Goal: Information Seeking & Learning: Learn about a topic

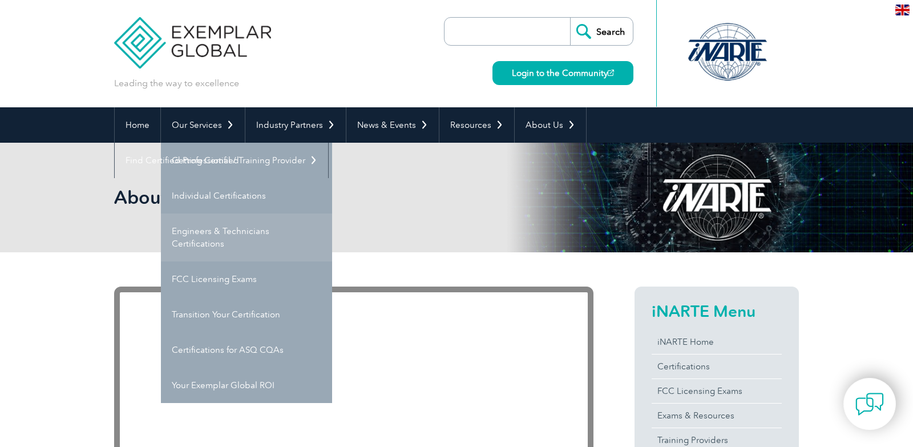
click at [232, 224] on link "Engineers & Technicians Certifications" at bounding box center [246, 237] width 171 height 48
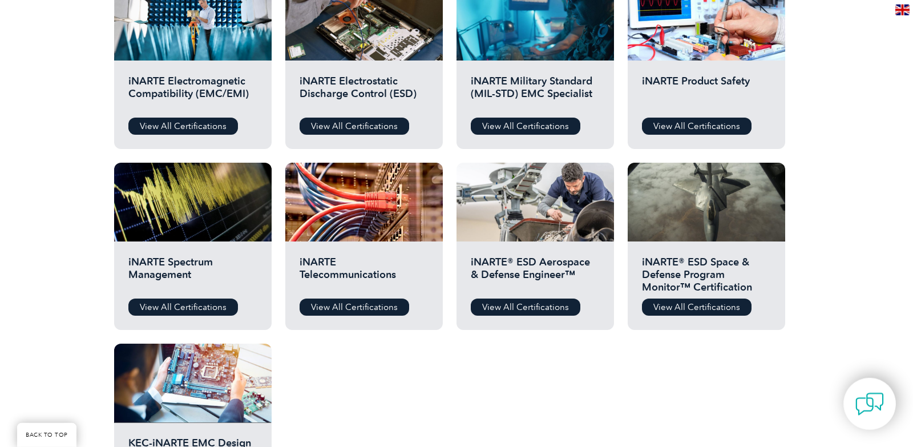
scroll to position [414, 0]
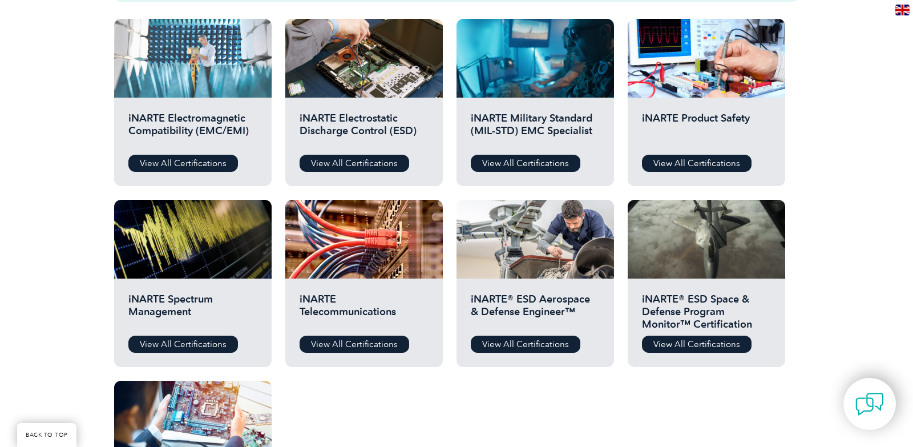
click at [167, 79] on div at bounding box center [192, 58] width 157 height 79
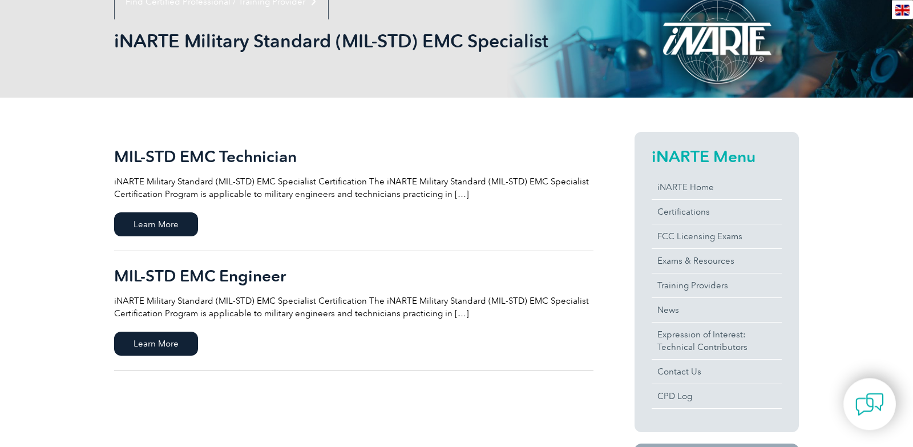
scroll to position [165, 0]
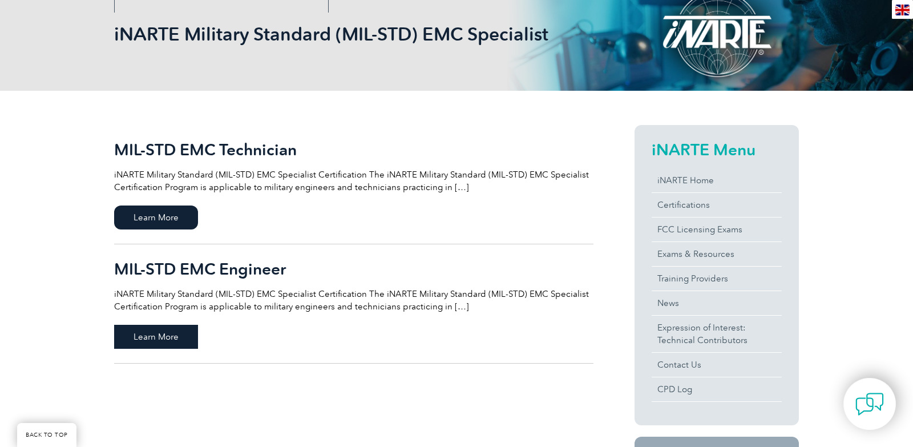
click at [151, 335] on span "Learn More" at bounding box center [156, 337] width 84 height 24
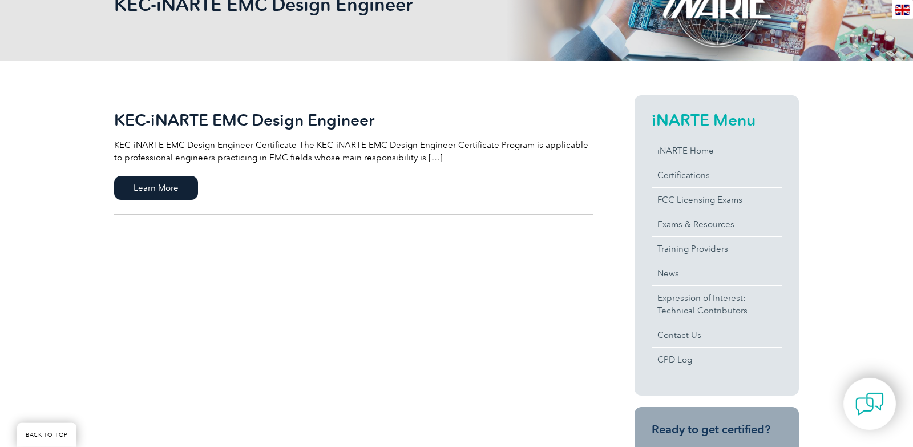
scroll to position [165, 0]
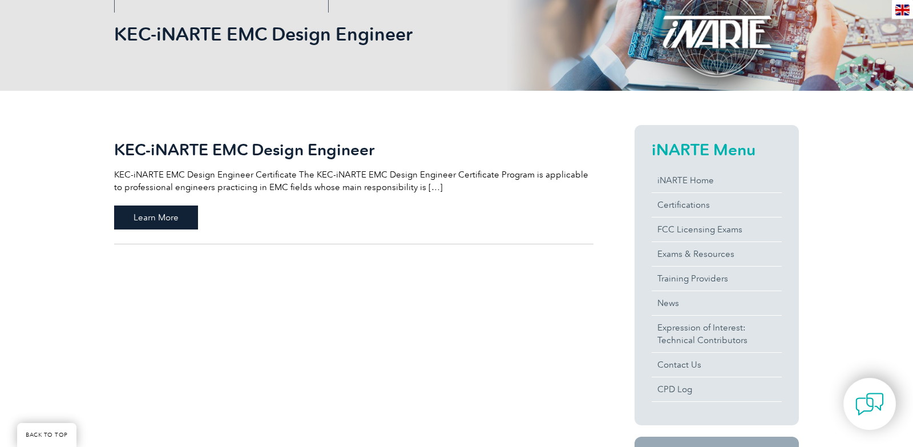
click at [176, 214] on span "Learn More" at bounding box center [156, 217] width 84 height 24
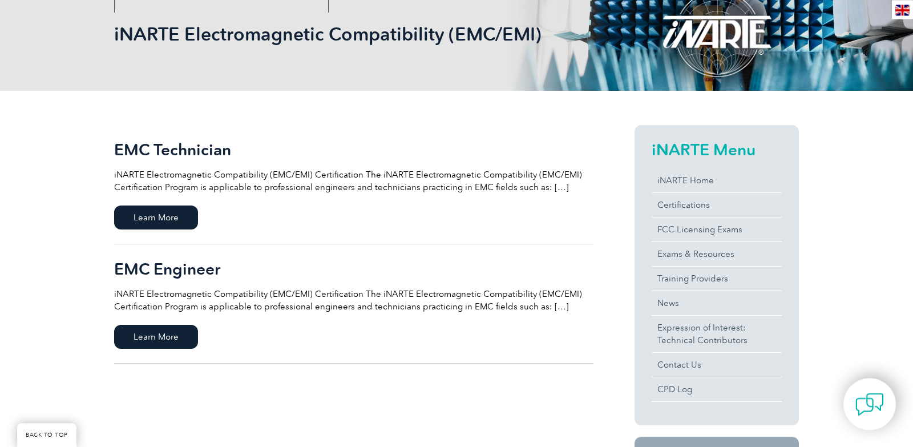
scroll to position [165, 0]
click at [132, 340] on span "Learn More" at bounding box center [156, 337] width 84 height 24
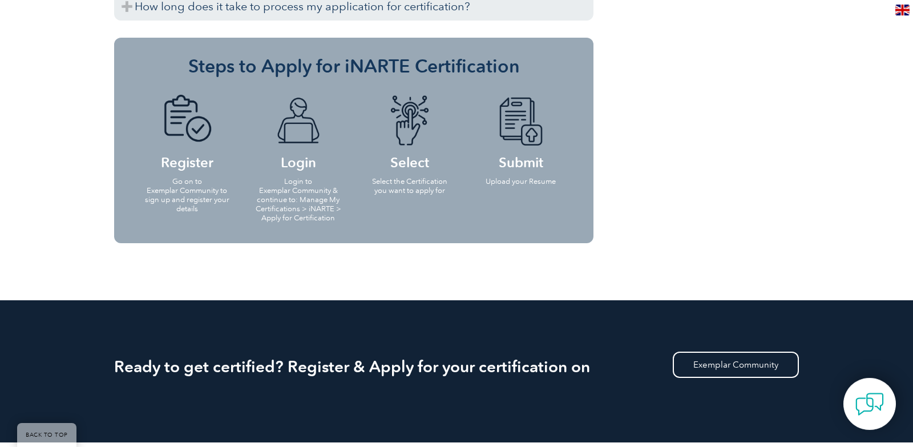
scroll to position [1110, 0]
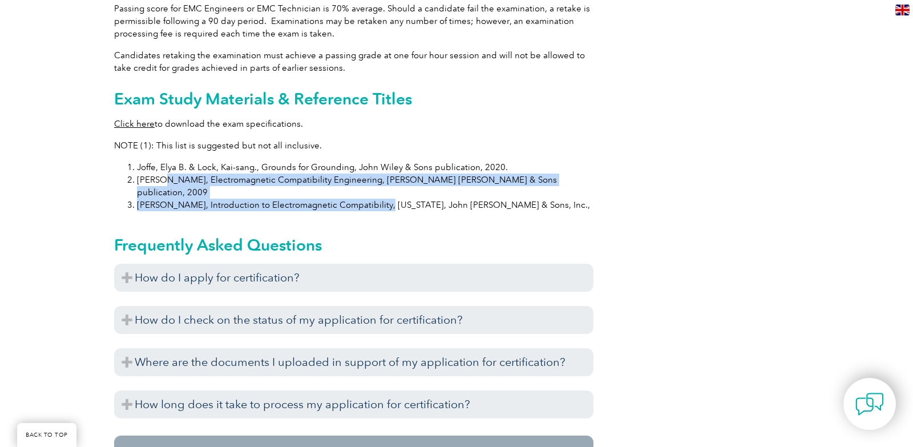
drag, startPoint x: 161, startPoint y: 170, endPoint x: 373, endPoint y: 185, distance: 211.6
click at [373, 185] on ol "[PERSON_NAME] & Lock, Kai-sang., Grounds for Grounding, [PERSON_NAME] [PERSON_N…" at bounding box center [353, 186] width 479 height 50
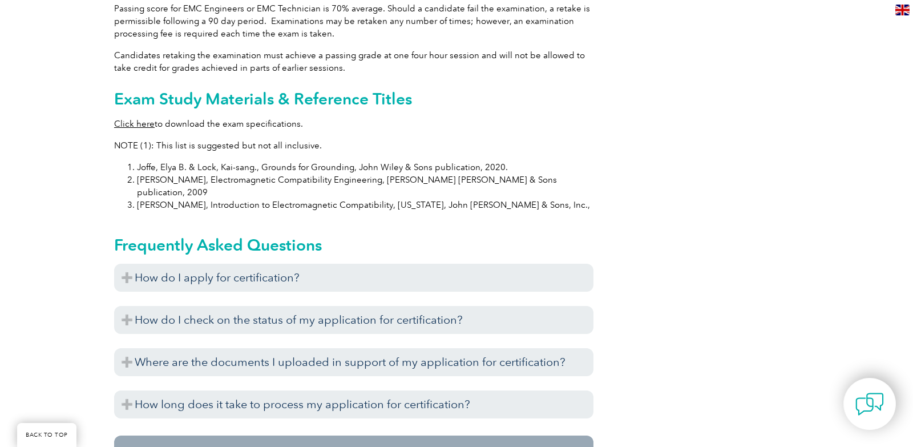
click at [276, 162] on li "Joffe, Elya B. & Lock, Kai-sang., Grounds for Grounding, John Wiley & Sons publ…" at bounding box center [365, 167] width 456 height 13
drag, startPoint x: 276, startPoint y: 162, endPoint x: 344, endPoint y: 159, distance: 68.5
click at [344, 161] on li "Joffe, Elya B. & Lock, Kai-sang., Grounds for Grounding, John Wiley & Sons publ…" at bounding box center [365, 167] width 456 height 13
click at [358, 161] on li "Joffe, Elya B. & Lock, Kai-sang., Grounds for Grounding, John Wiley & Sons publ…" at bounding box center [365, 167] width 456 height 13
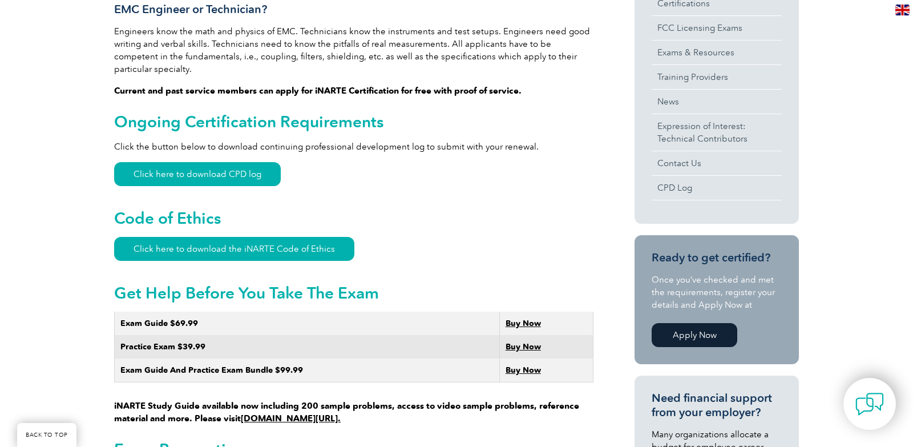
scroll to position [200, 0]
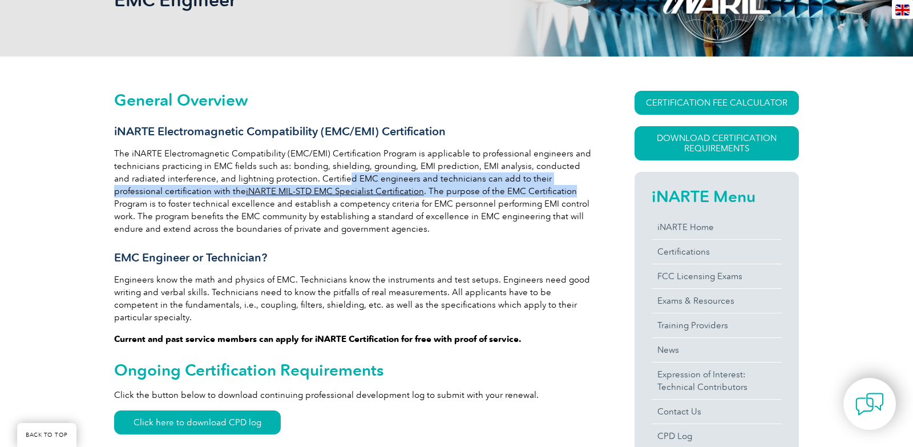
drag, startPoint x: 342, startPoint y: 179, endPoint x: 516, endPoint y: 187, distance: 174.2
click at [516, 187] on p "The iNARTE Electromagnetic Compatibility (EMC/EMI) Certification Program is app…" at bounding box center [353, 191] width 479 height 88
click at [516, 188] on p "The iNARTE Electromagnetic Compatibility (EMC/EMI) Certification Program is app…" at bounding box center [353, 191] width 479 height 88
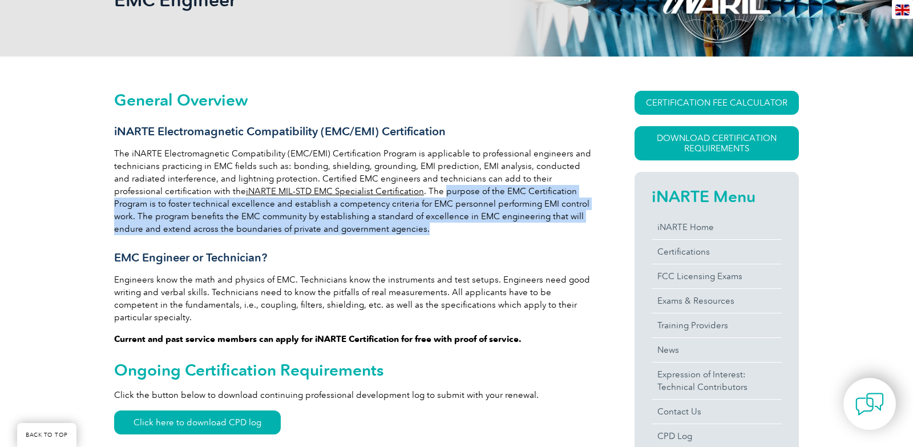
drag, startPoint x: 391, startPoint y: 193, endPoint x: 401, endPoint y: 224, distance: 32.8
click at [401, 224] on p "The iNARTE Electromagnetic Compatibility (EMC/EMI) Certification Program is app…" at bounding box center [353, 191] width 479 height 88
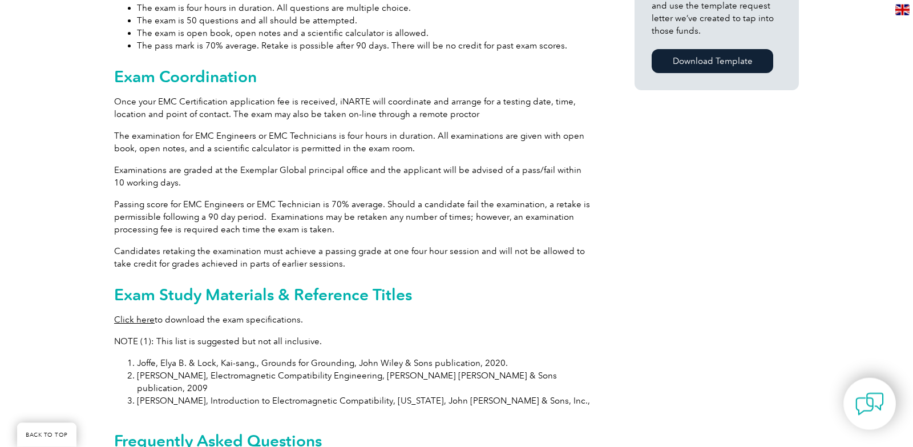
scroll to position [944, 0]
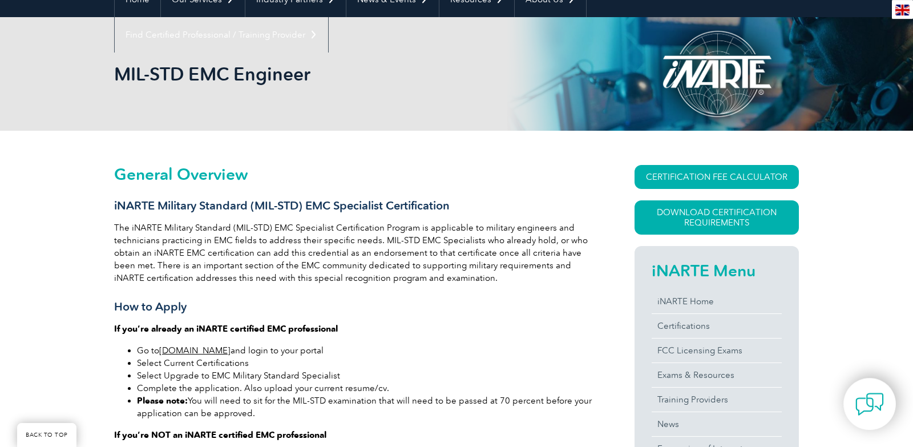
scroll to position [165, 0]
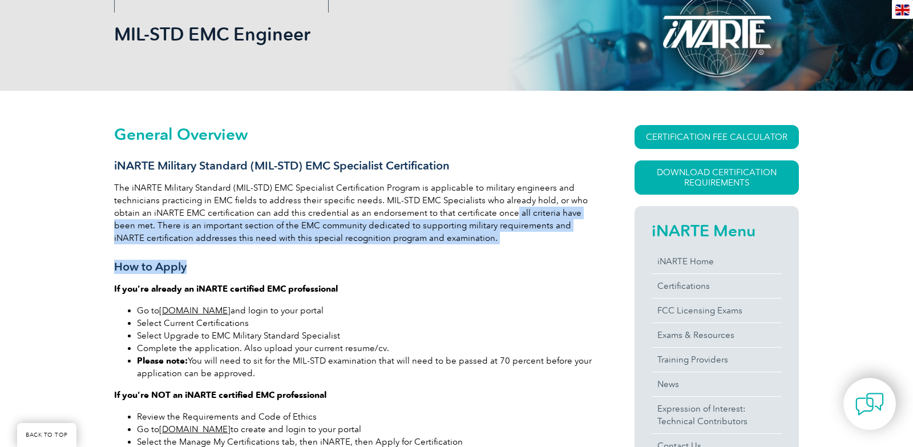
drag, startPoint x: 507, startPoint y: 210, endPoint x: 508, endPoint y: 265, distance: 54.2
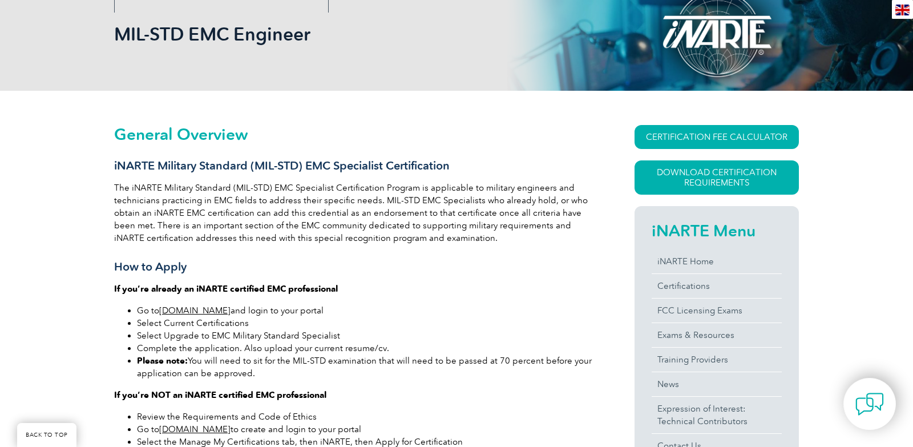
click at [483, 218] on p "The iNARTE Military Standard (MIL-STD) EMC Specialist Certification Program is …" at bounding box center [353, 212] width 479 height 63
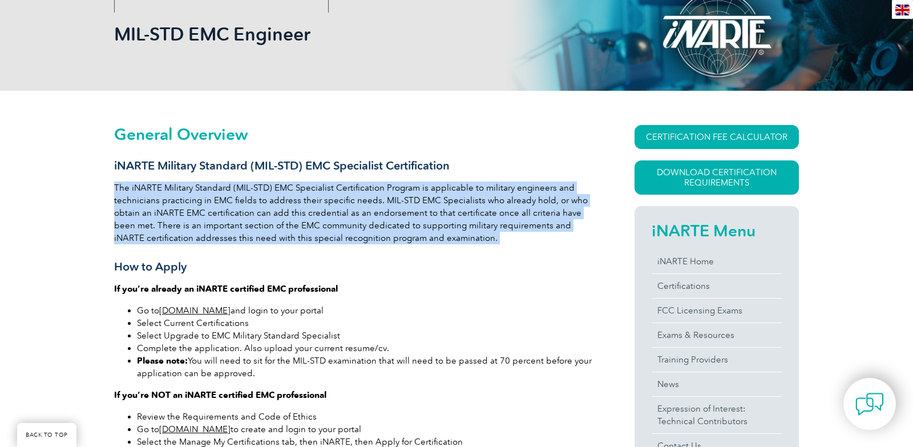
drag, startPoint x: 483, startPoint y: 218, endPoint x: 477, endPoint y: 267, distance: 48.9
click at [476, 266] on h3 "How to Apply" at bounding box center [353, 267] width 479 height 14
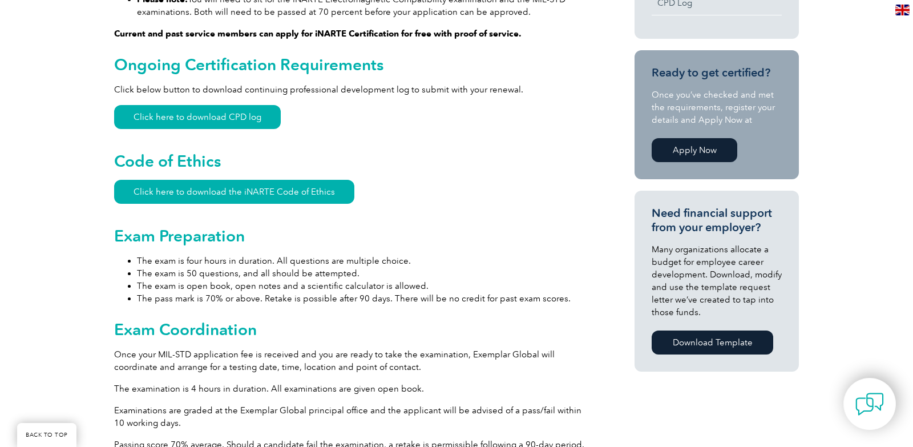
scroll to position [662, 0]
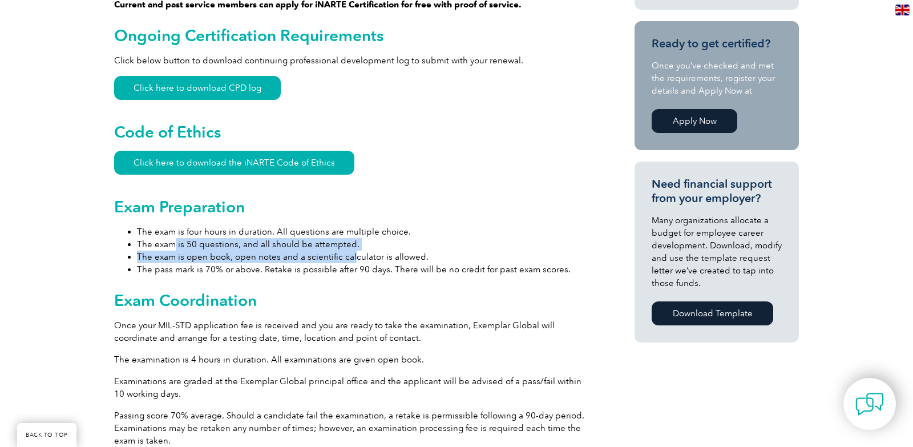
drag, startPoint x: 196, startPoint y: 249, endPoint x: 350, endPoint y: 262, distance: 154.5
click at [350, 262] on ul "The exam is four hours in duration. All questions are multiple choice. The exam…" at bounding box center [353, 250] width 479 height 50
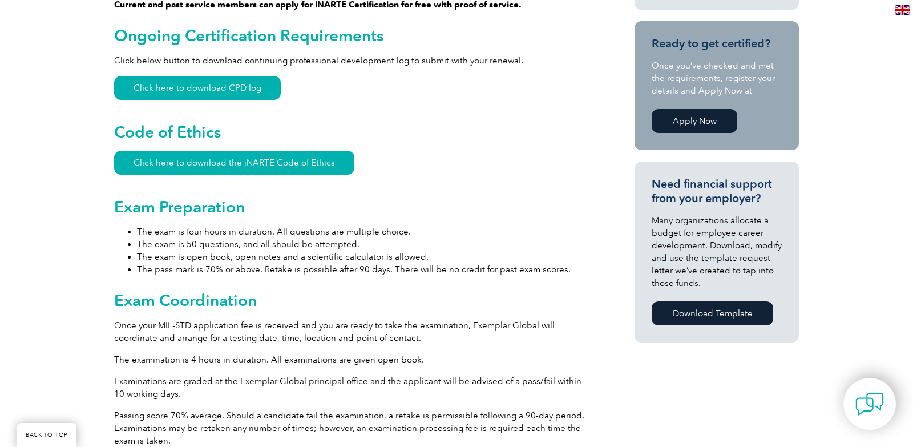
click at [357, 262] on li "The exam is open book, open notes and a scientific calculator is allowed." at bounding box center [365, 256] width 456 height 13
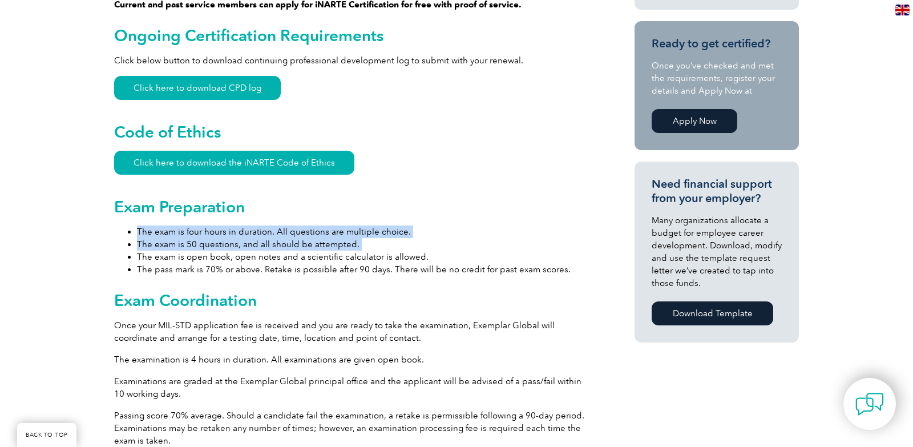
drag, startPoint x: 357, startPoint y: 262, endPoint x: 292, endPoint y: 230, distance: 73.0
click at [292, 230] on ul "The exam is four hours in duration. All questions are multiple choice. The exam…" at bounding box center [353, 250] width 479 height 50
click at [290, 230] on li "The exam is four hours in duration. All questions are multiple choice." at bounding box center [365, 231] width 456 height 13
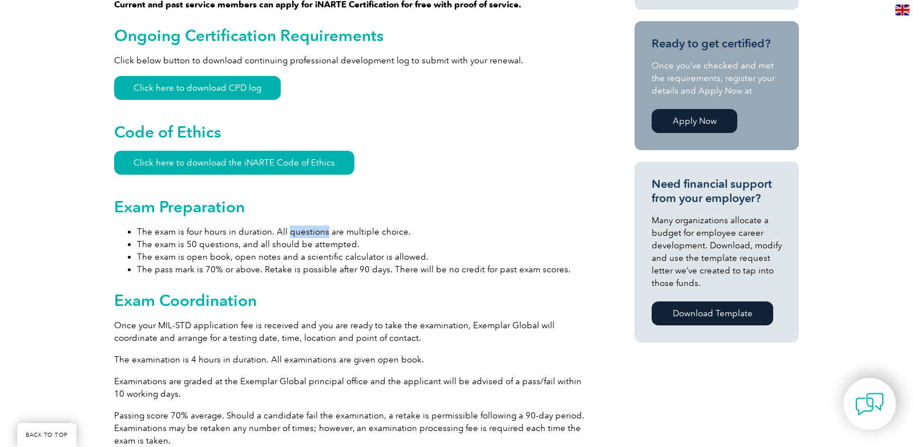
click at [290, 230] on li "The exam is four hours in duration. All questions are multiple choice." at bounding box center [365, 231] width 456 height 13
click at [290, 234] on li "The exam is four hours in duration. All questions are multiple choice." at bounding box center [365, 231] width 456 height 13
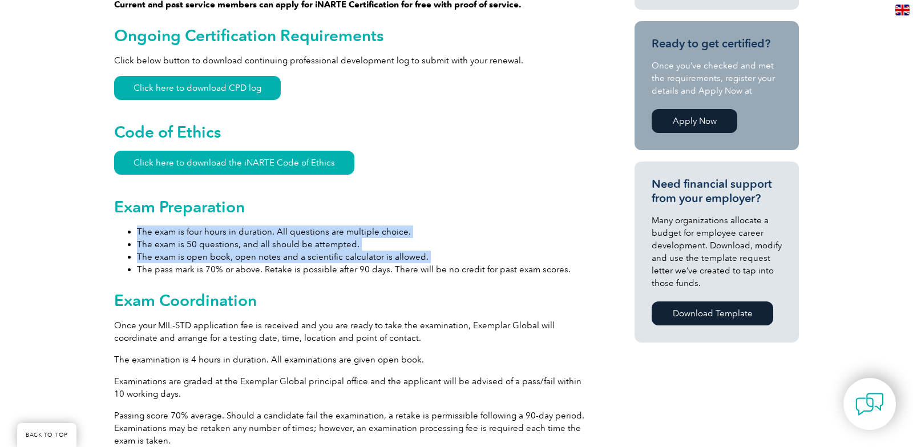
drag, startPoint x: 290, startPoint y: 234, endPoint x: 321, endPoint y: 273, distance: 49.6
click at [321, 273] on ul "The exam is four hours in duration. All questions are multiple choice. The exam…" at bounding box center [353, 250] width 479 height 50
click at [338, 258] on li "The exam is open book, open notes and a scientific calculator is allowed." at bounding box center [365, 256] width 456 height 13
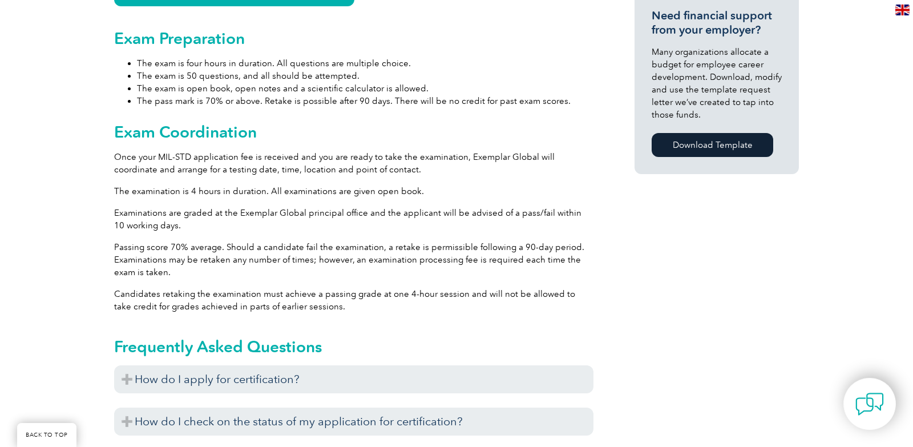
scroll to position [827, 0]
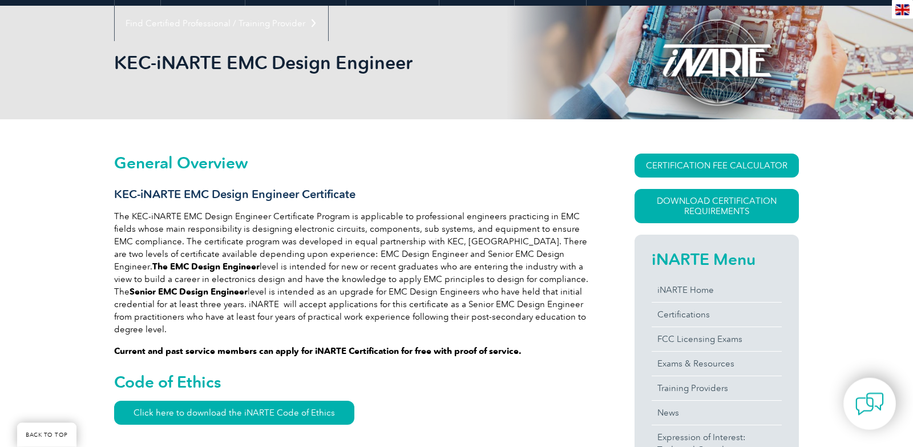
scroll to position [165, 0]
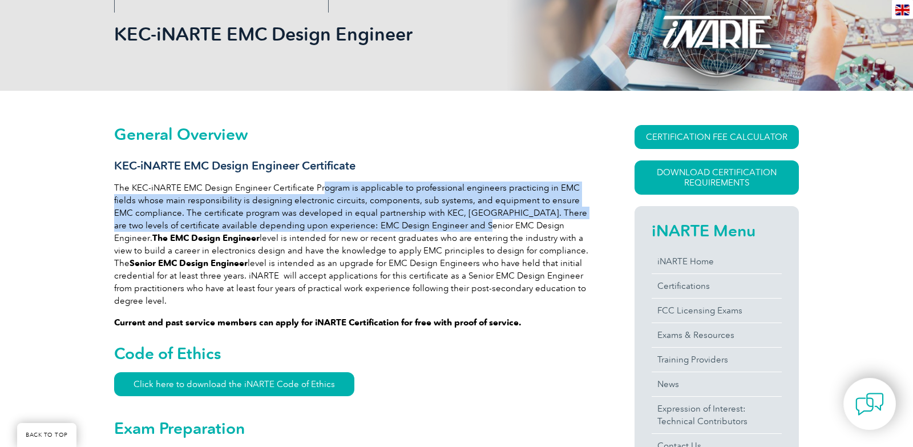
drag, startPoint x: 328, startPoint y: 189, endPoint x: 473, endPoint y: 229, distance: 150.8
click at [473, 229] on p "The KEC-iNARTE EMC Design Engineer Certificate Program is applicable to profess…" at bounding box center [353, 243] width 479 height 125
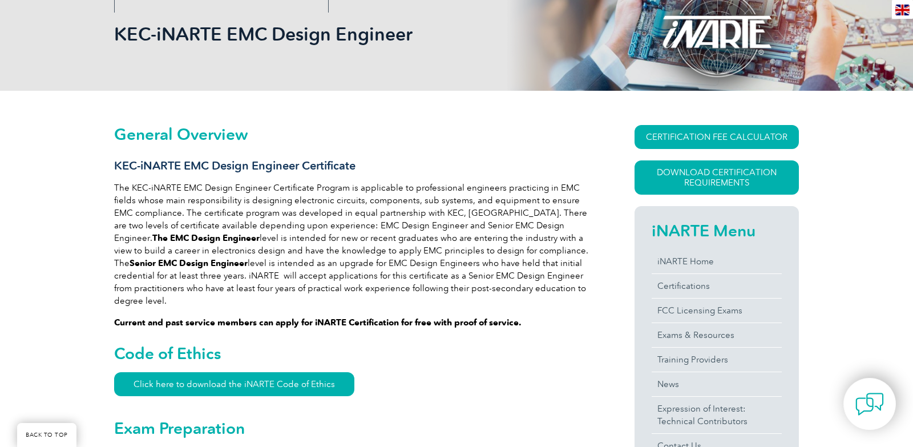
click at [479, 224] on p "The KEC-iNARTE EMC Design Engineer Certificate Program is applicable to profess…" at bounding box center [353, 243] width 479 height 125
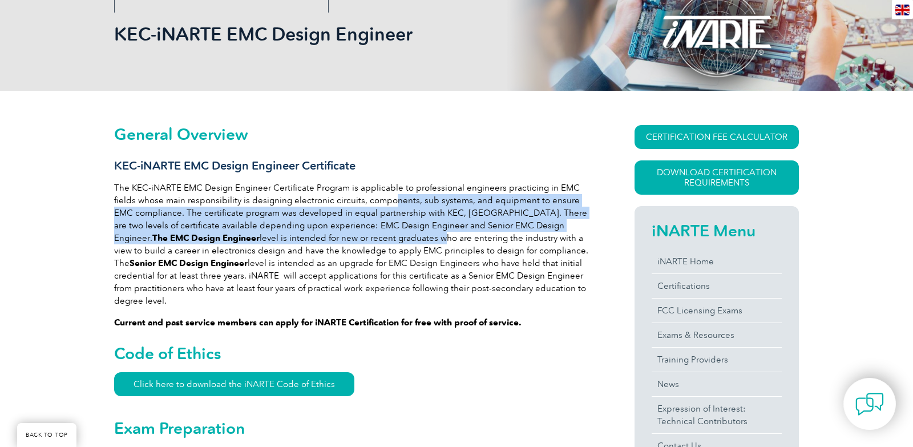
drag, startPoint x: 366, startPoint y: 197, endPoint x: 362, endPoint y: 233, distance: 36.2
click at [362, 233] on p "The KEC-iNARTE EMC Design Engineer Certificate Program is applicable to profess…" at bounding box center [353, 243] width 479 height 125
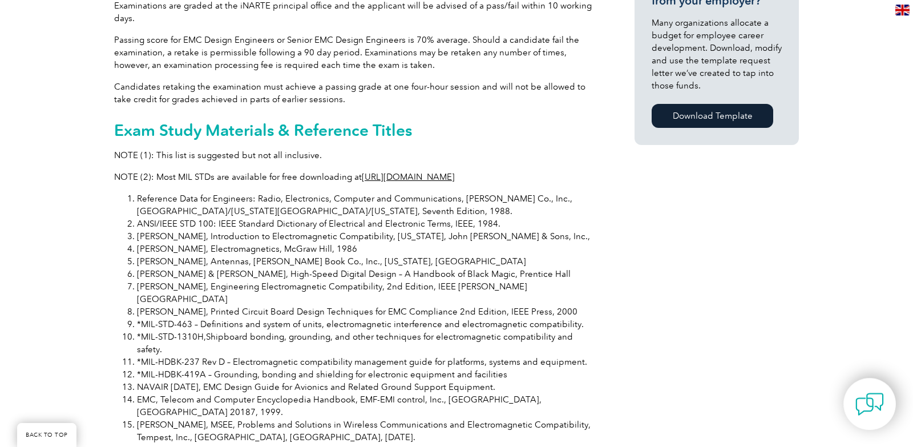
scroll to position [827, 0]
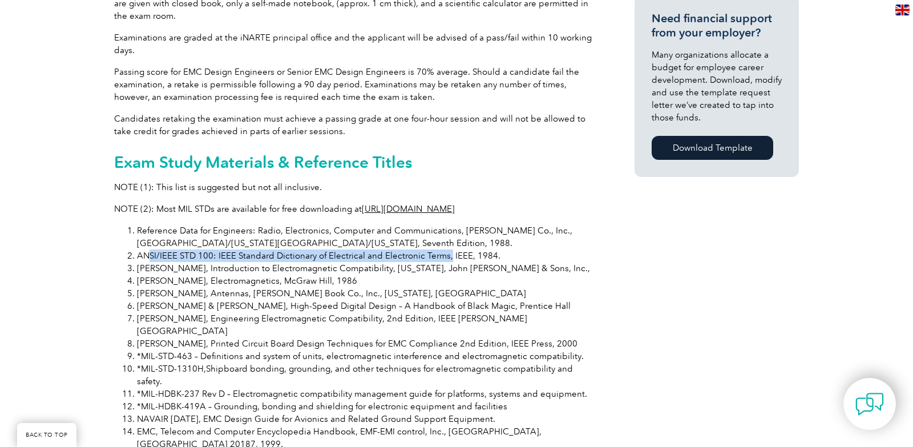
drag, startPoint x: 149, startPoint y: 245, endPoint x: 448, endPoint y: 247, distance: 298.9
click at [448, 249] on li "ANSI/IEEE STD 100: IEEE Standard Dictionary of Electrical and Electronic Terms,…" at bounding box center [365, 255] width 456 height 13
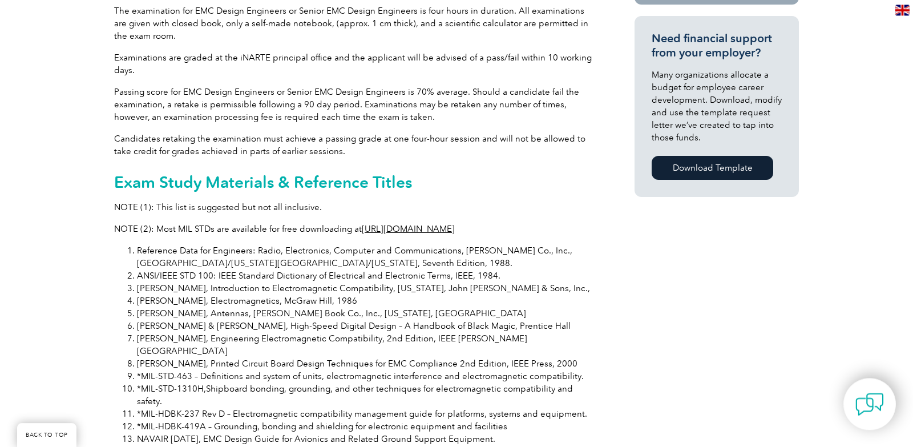
scroll to position [744, 0]
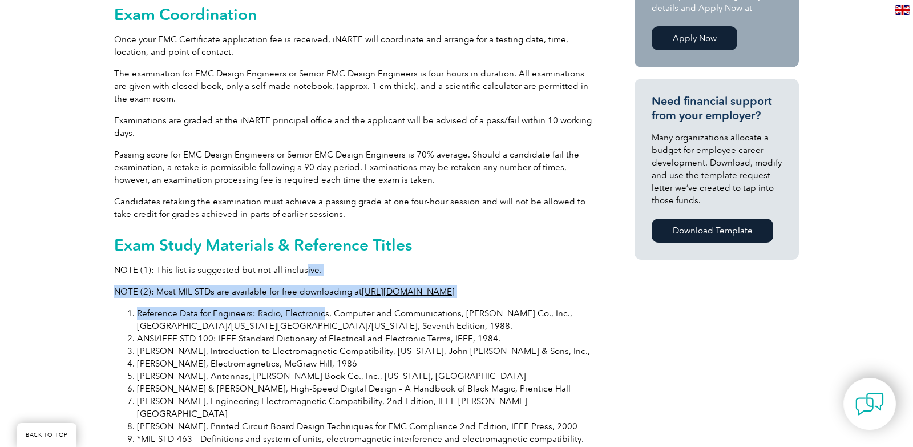
drag, startPoint x: 300, startPoint y: 264, endPoint x: 319, endPoint y: 302, distance: 42.9
click at [319, 302] on div "General Overview KEC-iNARTE EMC Design Engineer Certificate The KEC-iNARTE EMC …" at bounding box center [353, 275] width 479 height 1459
click at [319, 307] on li "Reference Data for Engineers: Radio, Electronics, Computer and Communications, …" at bounding box center [365, 319] width 456 height 25
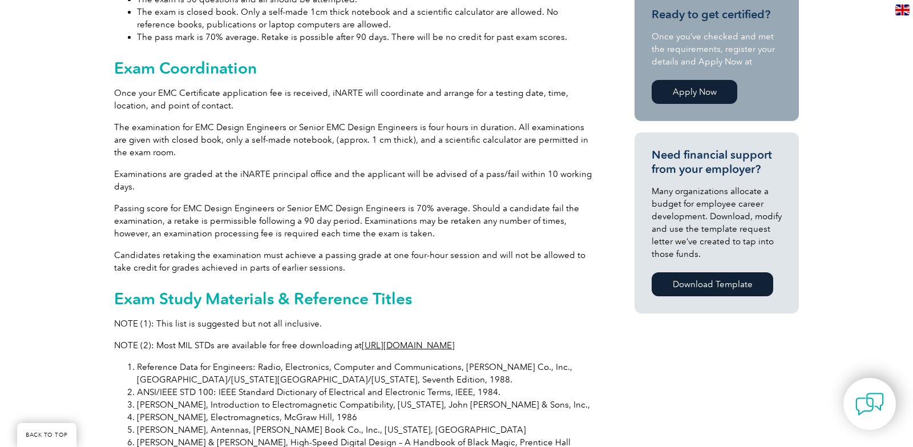
scroll to position [662, 0]
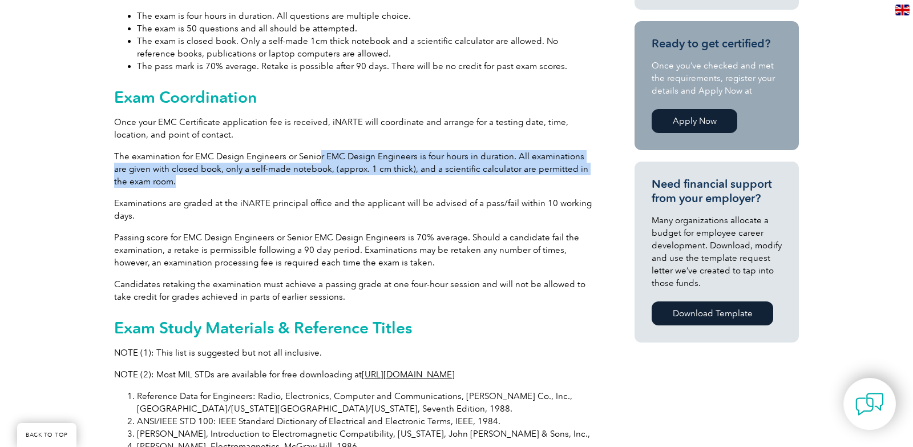
drag, startPoint x: 317, startPoint y: 150, endPoint x: 343, endPoint y: 172, distance: 34.5
click at [343, 172] on p "The examination for EMC Design Engineers or Senior EMC Design Engineers is four…" at bounding box center [353, 169] width 479 height 38
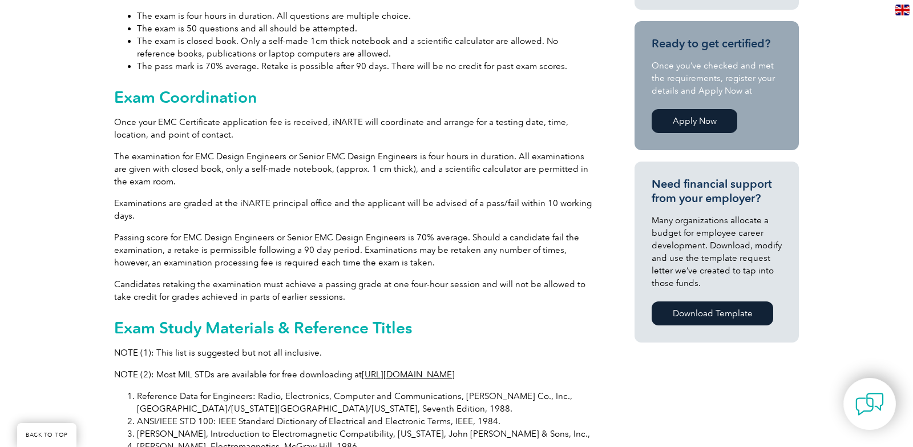
click at [268, 152] on p "The examination for EMC Design Engineers or Senior EMC Design Engineers is four…" at bounding box center [353, 169] width 479 height 38
drag, startPoint x: 268, startPoint y: 152, endPoint x: 279, endPoint y: 176, distance: 26.0
click at [279, 176] on p "The examination for EMC Design Engineers or Senior EMC Design Engineers is four…" at bounding box center [353, 169] width 479 height 38
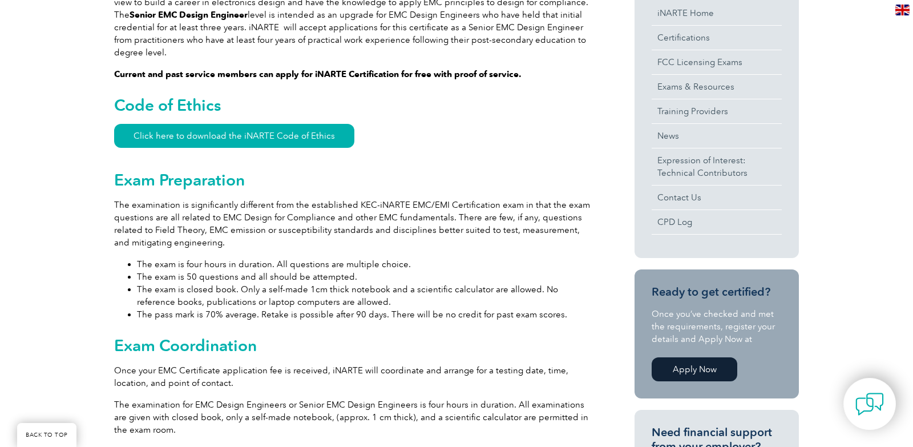
scroll to position [331, 0]
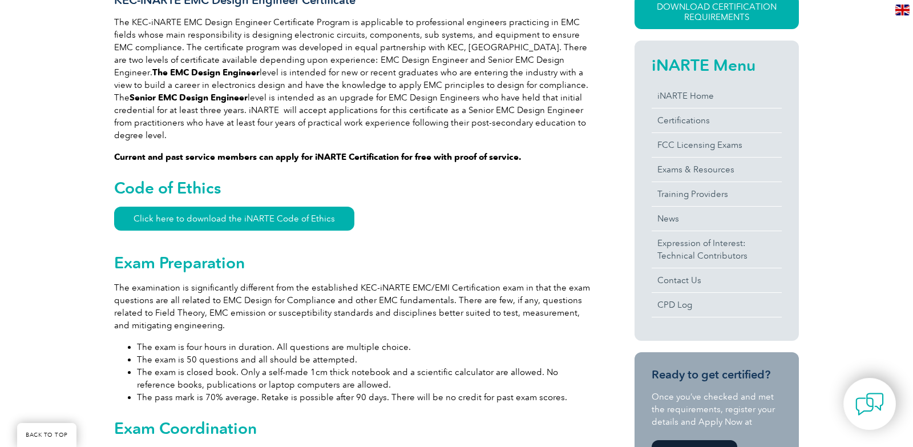
drag, startPoint x: 175, startPoint y: 145, endPoint x: 228, endPoint y: 151, distance: 53.4
click at [184, 152] on strong "Current and past service members can apply for iNARTE Certification for free wi…" at bounding box center [317, 157] width 407 height 10
drag, startPoint x: 332, startPoint y: 169, endPoint x: 379, endPoint y: 176, distance: 47.4
click at [361, 179] on h2 "Code of Ethics" at bounding box center [353, 188] width 479 height 18
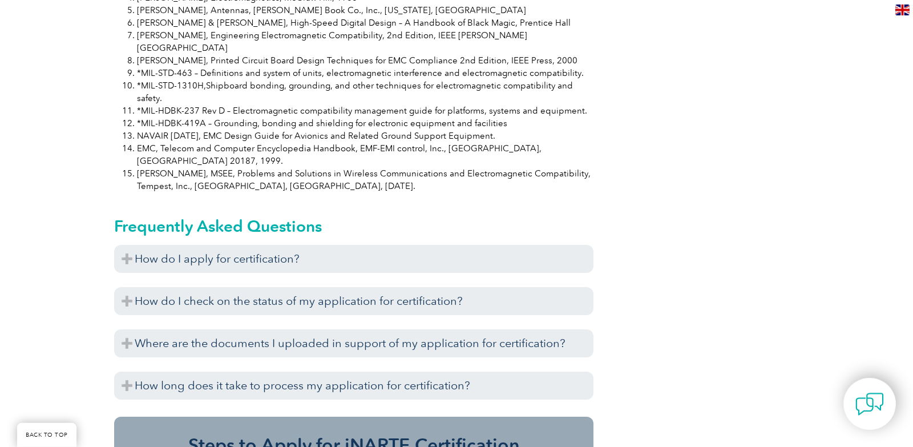
scroll to position [1158, 0]
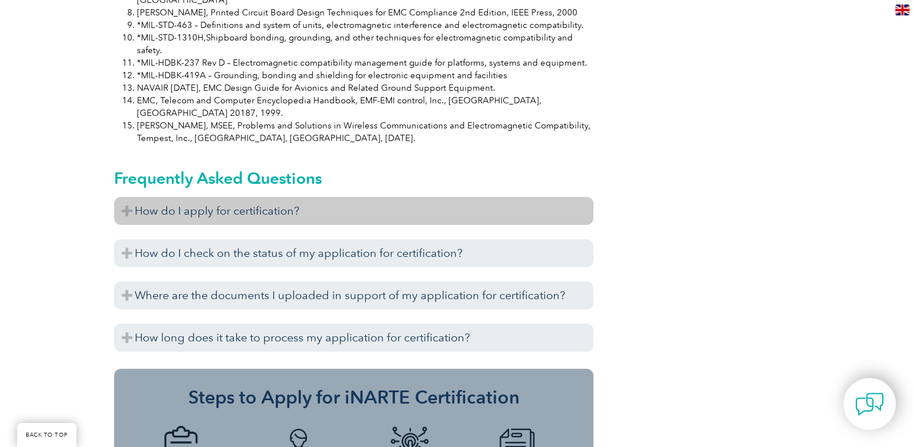
click at [355, 197] on h3 "How do I apply for certification?" at bounding box center [353, 211] width 479 height 28
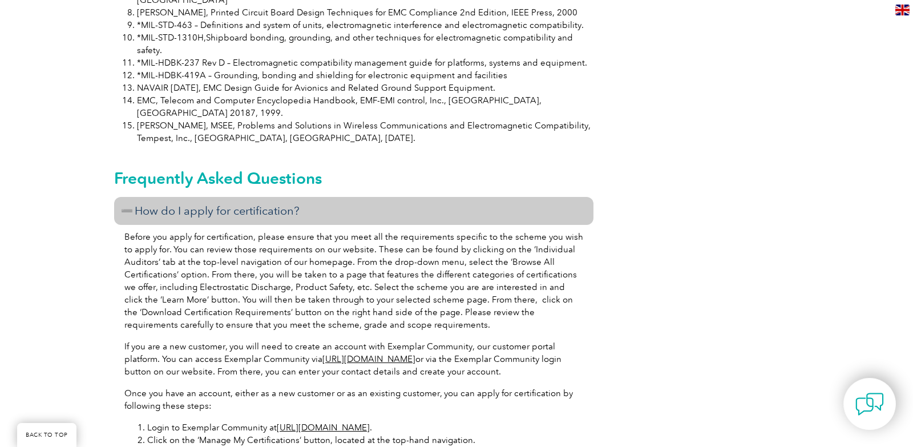
click at [355, 197] on h3 "How do I apply for certification?" at bounding box center [353, 211] width 479 height 28
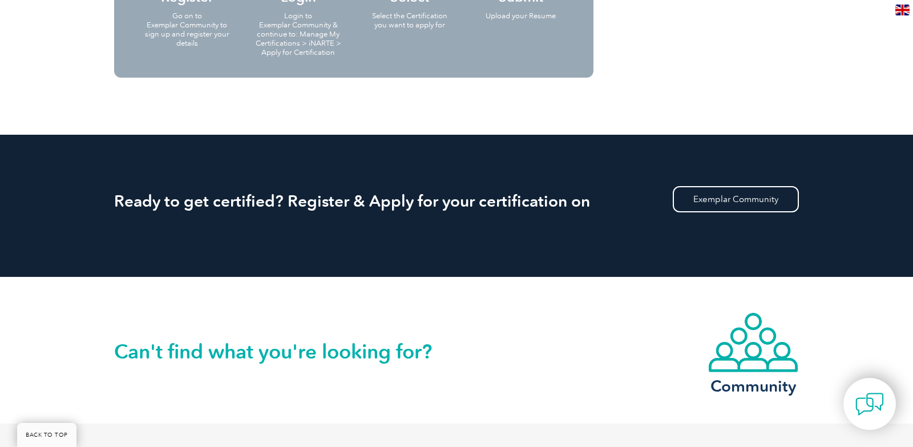
scroll to position [1892, 0]
